Goal: Task Accomplishment & Management: Use online tool/utility

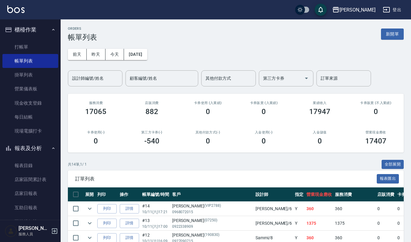
click at [87, 81] on input "設計師編號/姓名" at bounding box center [95, 78] width 49 height 11
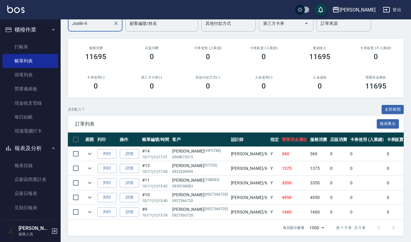
scroll to position [63, 0]
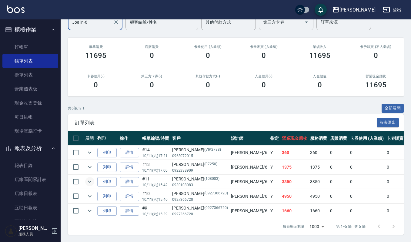
type input "Joalin-6"
click at [91, 181] on icon "expand row" at bounding box center [90, 182] width 4 height 2
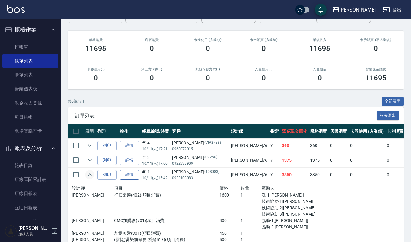
click at [130, 176] on link "詳情" at bounding box center [129, 174] width 19 height 9
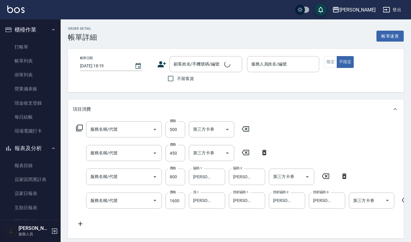
type input "(雲提)燙染前頭皮防護(518)"
type input "創意剪髮(301)"
type input "CMC加購護(701)"
type input "打底染髮(402)"
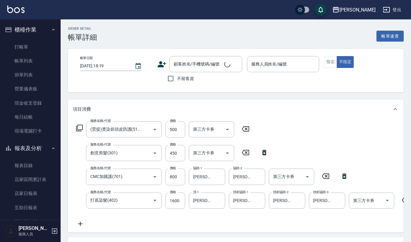
type input "[DATE] 15:42"
type input "Joalin-6"
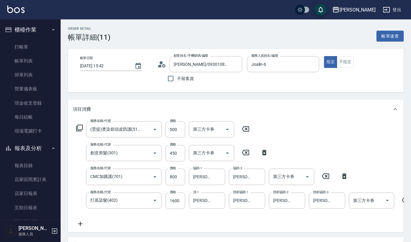
type input "[PERSON_NAME]/0930108083/108083"
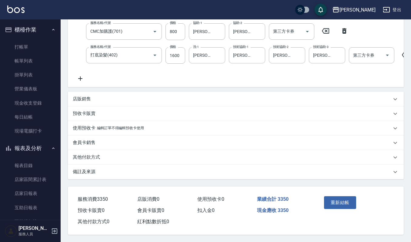
click at [89, 96] on p "店販銷售" at bounding box center [82, 99] width 18 height 6
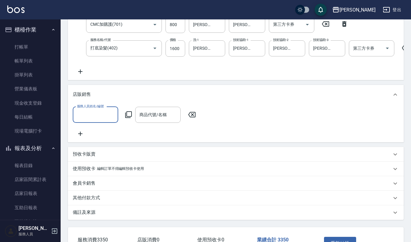
scroll to position [0, 0]
type input "Joalin-6"
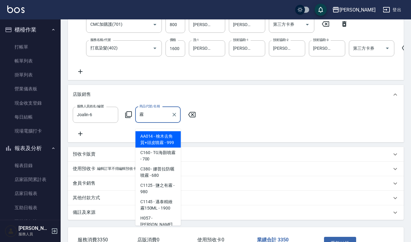
click at [154, 120] on input "霧" at bounding box center [153, 115] width 31 height 11
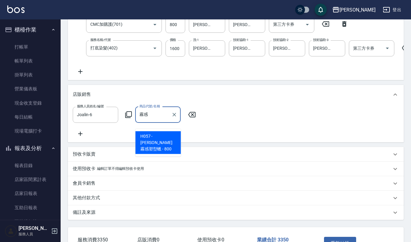
click at [158, 140] on span "H057 - [PERSON_NAME]霧感塑型蠟 - 800" at bounding box center [159, 142] width 46 height 23
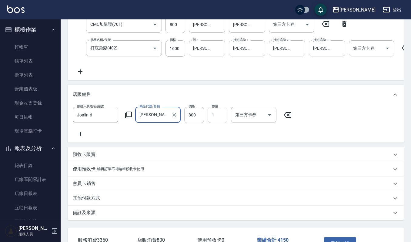
type input "[PERSON_NAME]霧感塑型蠟"
click at [199, 123] on input "800" at bounding box center [194, 115] width 20 height 16
type input "720"
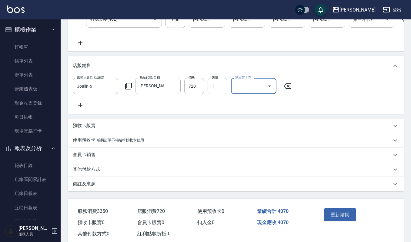
scroll to position [207, 0]
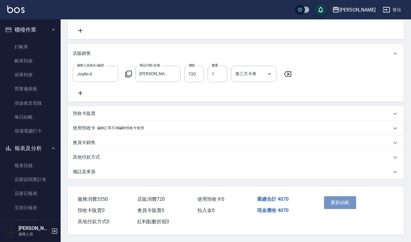
click at [348, 204] on button "重新結帳" at bounding box center [340, 202] width 32 height 13
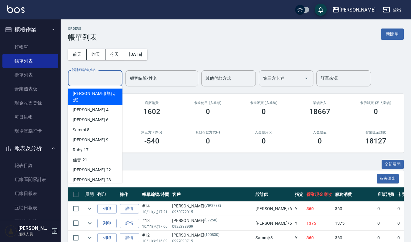
click at [103, 78] on input "設計師編號/姓名" at bounding box center [95, 78] width 49 height 11
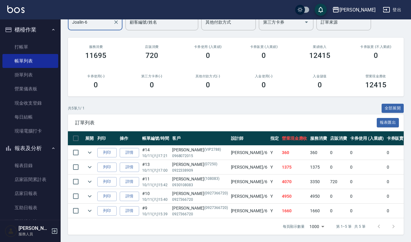
scroll to position [63, 0]
type input "Joalin-6"
click at [91, 164] on icon "expand row" at bounding box center [89, 167] width 7 height 7
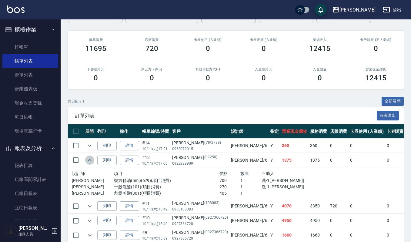
click at [91, 161] on icon "expand row" at bounding box center [89, 160] width 7 height 7
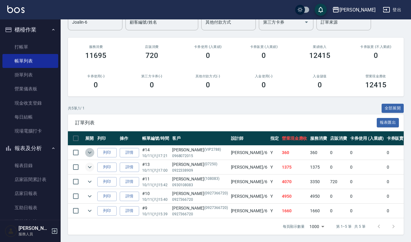
click at [89, 152] on icon "expand row" at bounding box center [90, 153] width 4 height 2
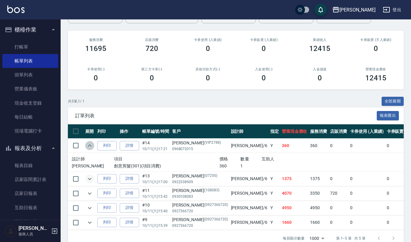
click at [89, 145] on icon "expand row" at bounding box center [89, 145] width 7 height 7
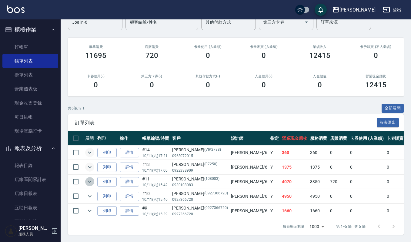
click at [92, 178] on icon "expand row" at bounding box center [89, 181] width 7 height 7
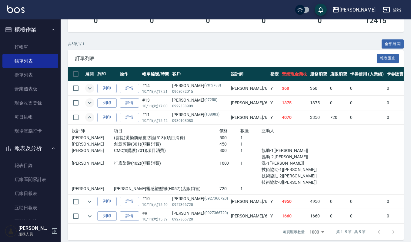
scroll to position [133, 0]
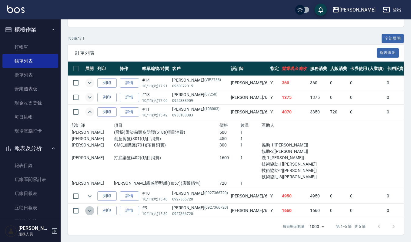
click at [90, 207] on icon "expand row" at bounding box center [89, 210] width 7 height 7
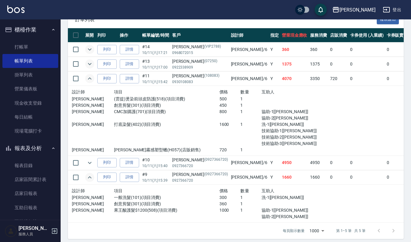
scroll to position [170, 0]
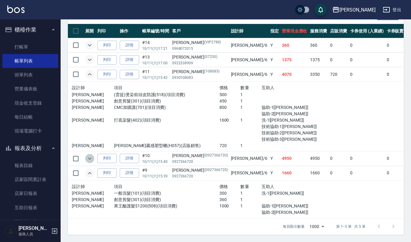
click at [87, 155] on icon "expand row" at bounding box center [89, 158] width 7 height 7
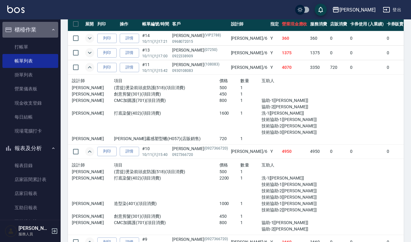
click at [35, 25] on button "櫃檯作業" at bounding box center [30, 30] width 56 height 16
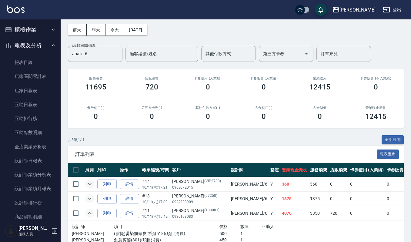
scroll to position [0, 0]
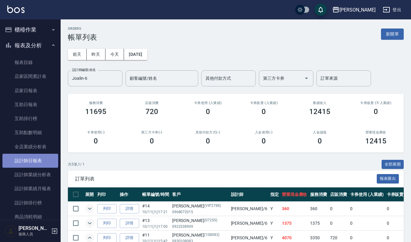
click at [35, 162] on link "設計師日報表" at bounding box center [30, 161] width 56 height 14
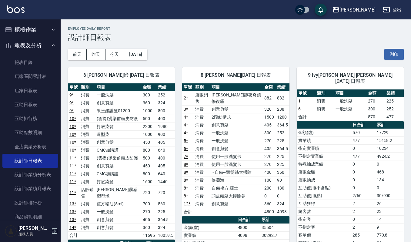
click at [32, 28] on button "櫃檯作業" at bounding box center [30, 30] width 56 height 16
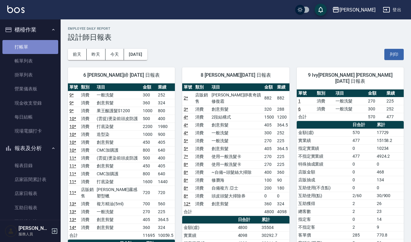
click at [35, 47] on link "打帳單" at bounding box center [30, 47] width 56 height 14
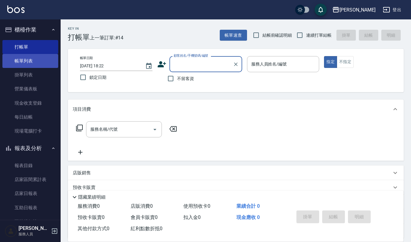
click at [49, 62] on link "帳單列表" at bounding box center [30, 61] width 56 height 14
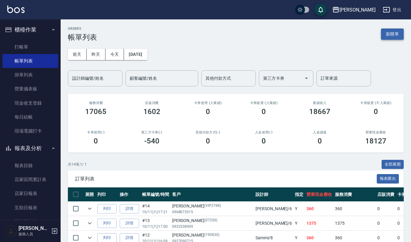
click at [399, 36] on button "新開單" at bounding box center [392, 34] width 23 height 11
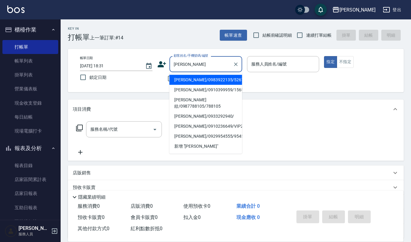
click at [201, 81] on li "[PERSON_NAME]/0983922135/52678" at bounding box center [206, 80] width 73 height 10
type input "[PERSON_NAME]/0983922135/52678"
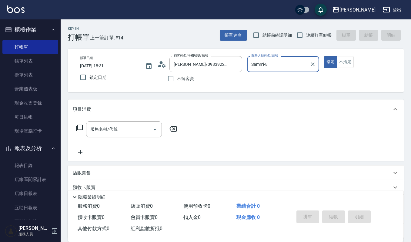
type input "Sammi-8"
click at [125, 134] on input "服務名稱/代號" at bounding box center [119, 129] width 61 height 11
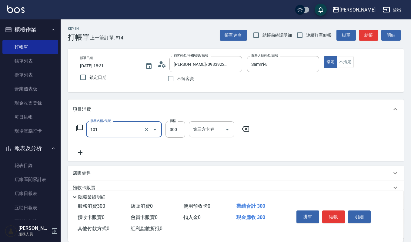
type input "一般洗髮(101)"
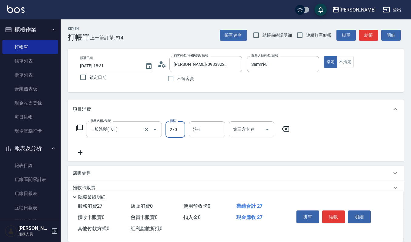
type input "270"
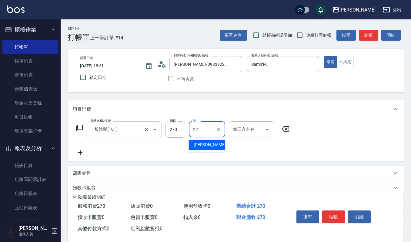
type input "[PERSON_NAME]-22"
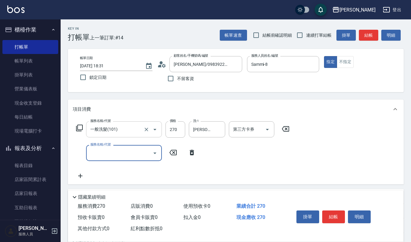
type input "3"
type input "自備複方.亞士(532)"
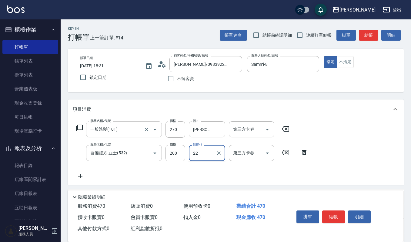
type input "[PERSON_NAME]-22"
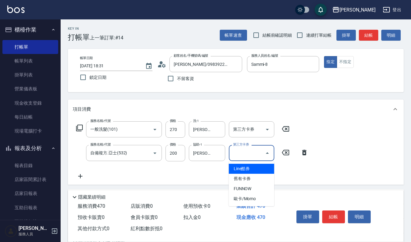
type input "Line酷券"
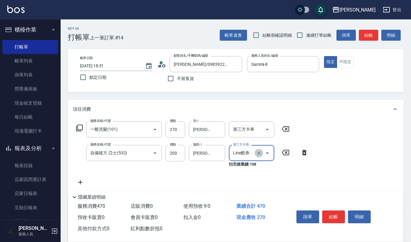
click at [257, 153] on icon "Clear" at bounding box center [259, 153] width 6 height 6
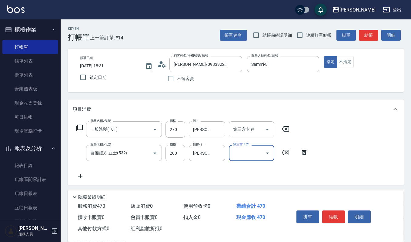
click at [72, 171] on div "服務名稱/代號 一般洗髮(101) 服務名稱/代號 價格 270 價格 洗-1 宜芳-22 洗-1 第三方卡券 第三方卡券 服務名稱/代號 自備複方.亞士(5…" at bounding box center [236, 152] width 336 height 66
click at [82, 178] on icon at bounding box center [80, 176] width 15 height 7
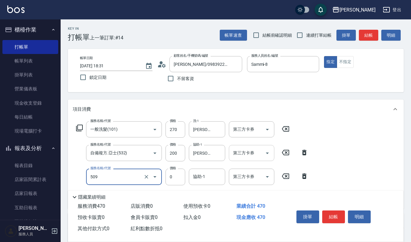
type input "頭皮頭髮大掃除券(509)"
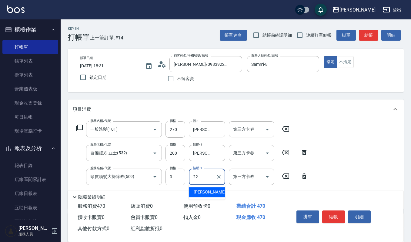
type input "[PERSON_NAME]-22"
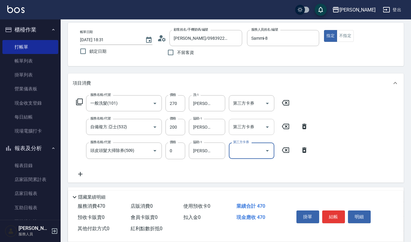
scroll to position [40, 0]
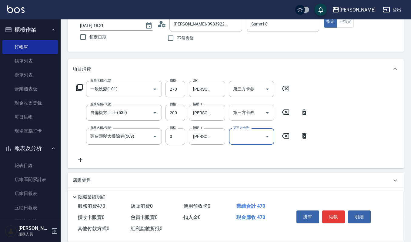
click at [255, 133] on input "第三方卡券" at bounding box center [247, 136] width 31 height 11
click at [241, 159] on span "舊有卡券" at bounding box center [252, 162] width 46 height 10
type input "舊有卡券"
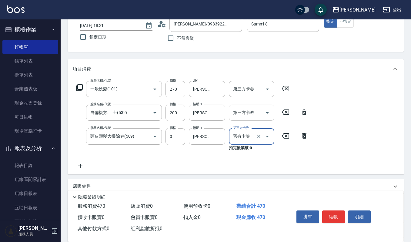
click at [85, 167] on icon at bounding box center [80, 165] width 15 height 7
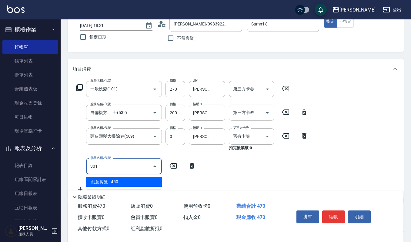
type input "創意剪髮(301)"
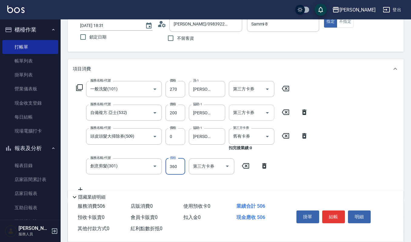
type input "360"
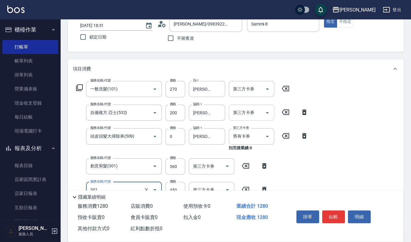
type input "創意剪髮(301)"
type input "360"
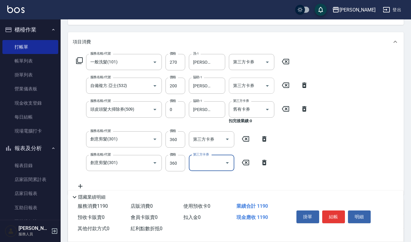
scroll to position [81, 0]
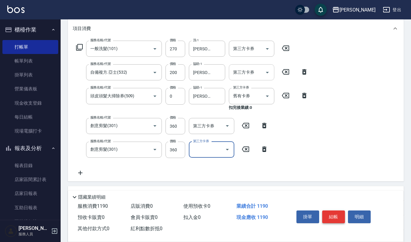
click at [334, 216] on button "結帳" at bounding box center [333, 217] width 23 height 13
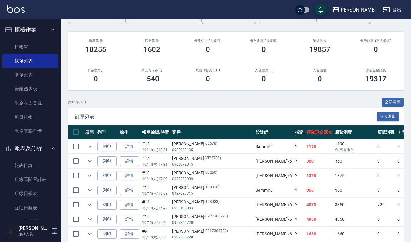
scroll to position [81, 0]
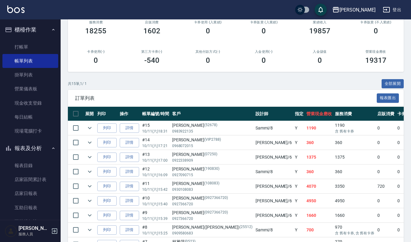
click at [187, 91] on div "訂單列表 報表匯出" at bounding box center [236, 98] width 336 height 17
click at [105, 128] on button "列印" at bounding box center [106, 127] width 19 height 9
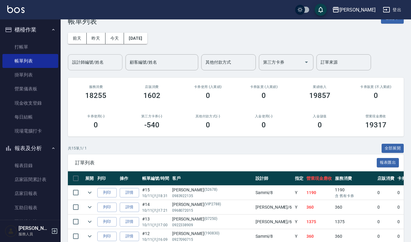
scroll to position [0, 0]
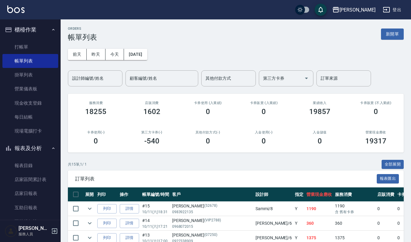
click at [80, 77] on input "設計師編號/姓名" at bounding box center [95, 78] width 49 height 11
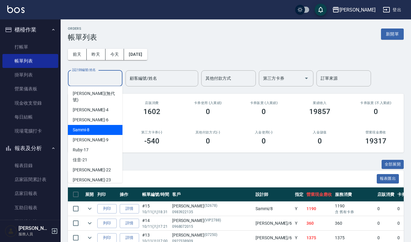
click at [82, 127] on span "Sammi -8" at bounding box center [81, 130] width 17 height 6
type input "Sammi-8"
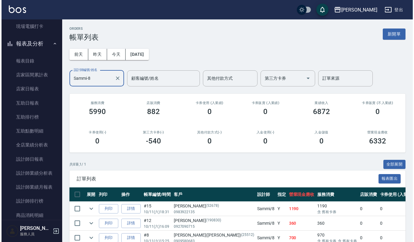
scroll to position [106, 0]
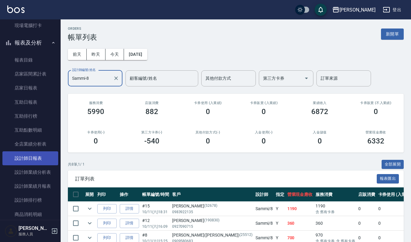
click at [21, 154] on link "設計師日報表" at bounding box center [30, 158] width 56 height 14
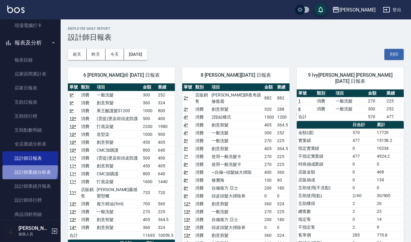
click at [29, 169] on link "設計師業績分析表" at bounding box center [30, 172] width 56 height 14
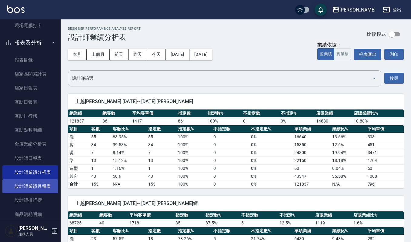
click at [33, 185] on link "設計師業績月報表" at bounding box center [30, 186] width 56 height 14
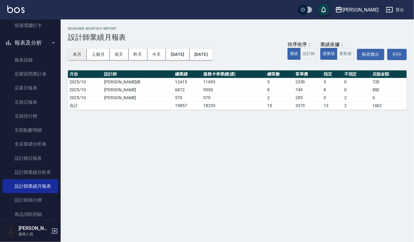
click at [82, 55] on button "本月" at bounding box center [77, 54] width 19 height 11
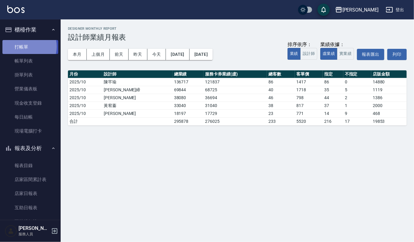
click at [26, 46] on link "打帳單" at bounding box center [30, 47] width 56 height 14
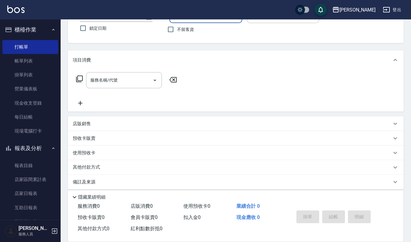
scroll to position [53, 0]
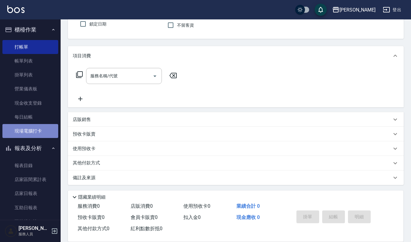
click at [34, 136] on link "現場電腦打卡" at bounding box center [30, 131] width 56 height 14
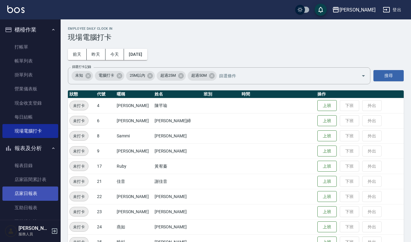
click at [41, 190] on link "店家日報表" at bounding box center [30, 194] width 56 height 14
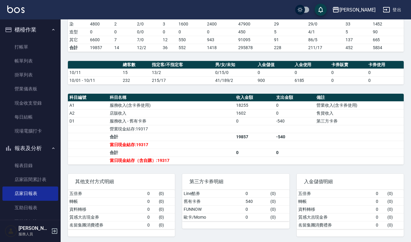
scroll to position [121, 0]
